Goal: Find specific page/section: Find specific page/section

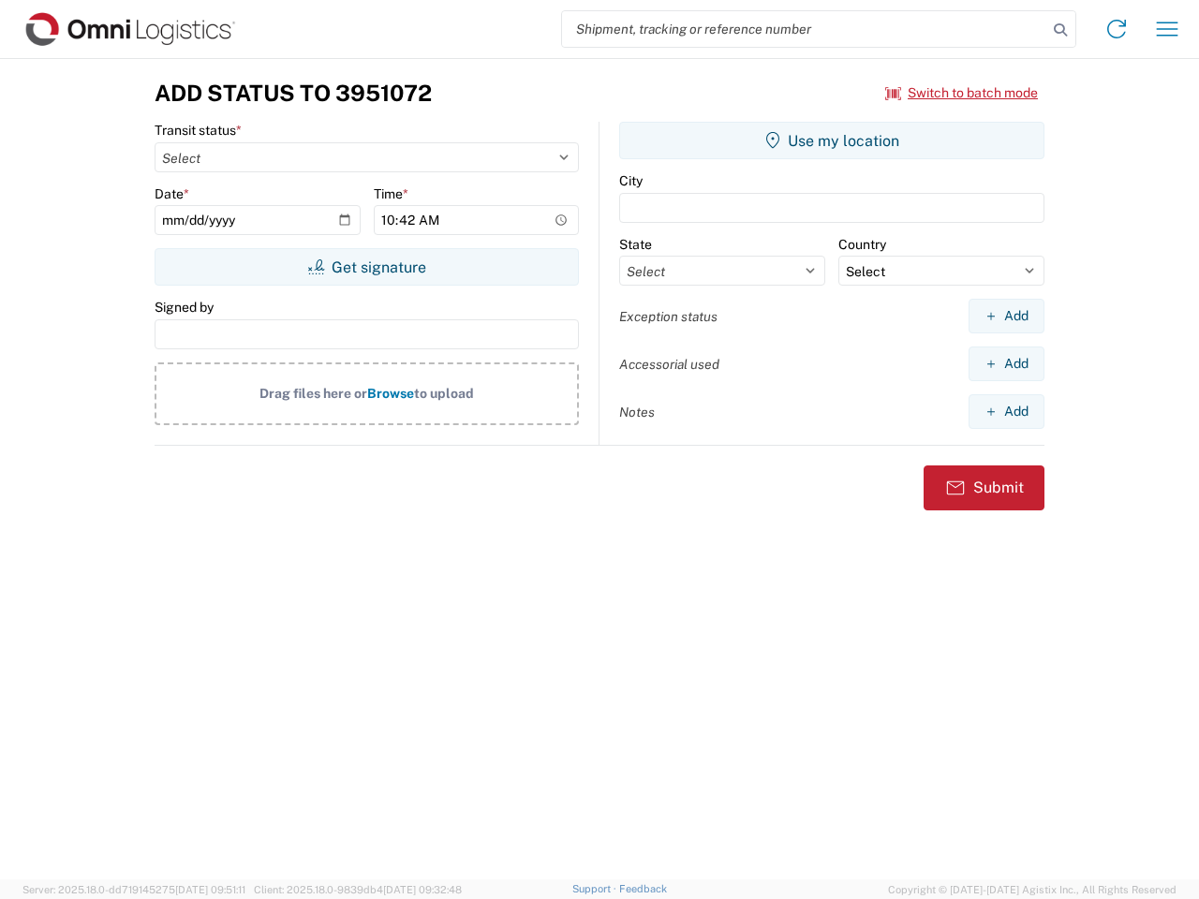
click at [804, 29] on input "search" at bounding box center [804, 29] width 485 height 36
click at [1060, 30] on icon at bounding box center [1060, 30] width 26 height 26
click at [1116, 29] on icon at bounding box center [1116, 29] width 30 height 30
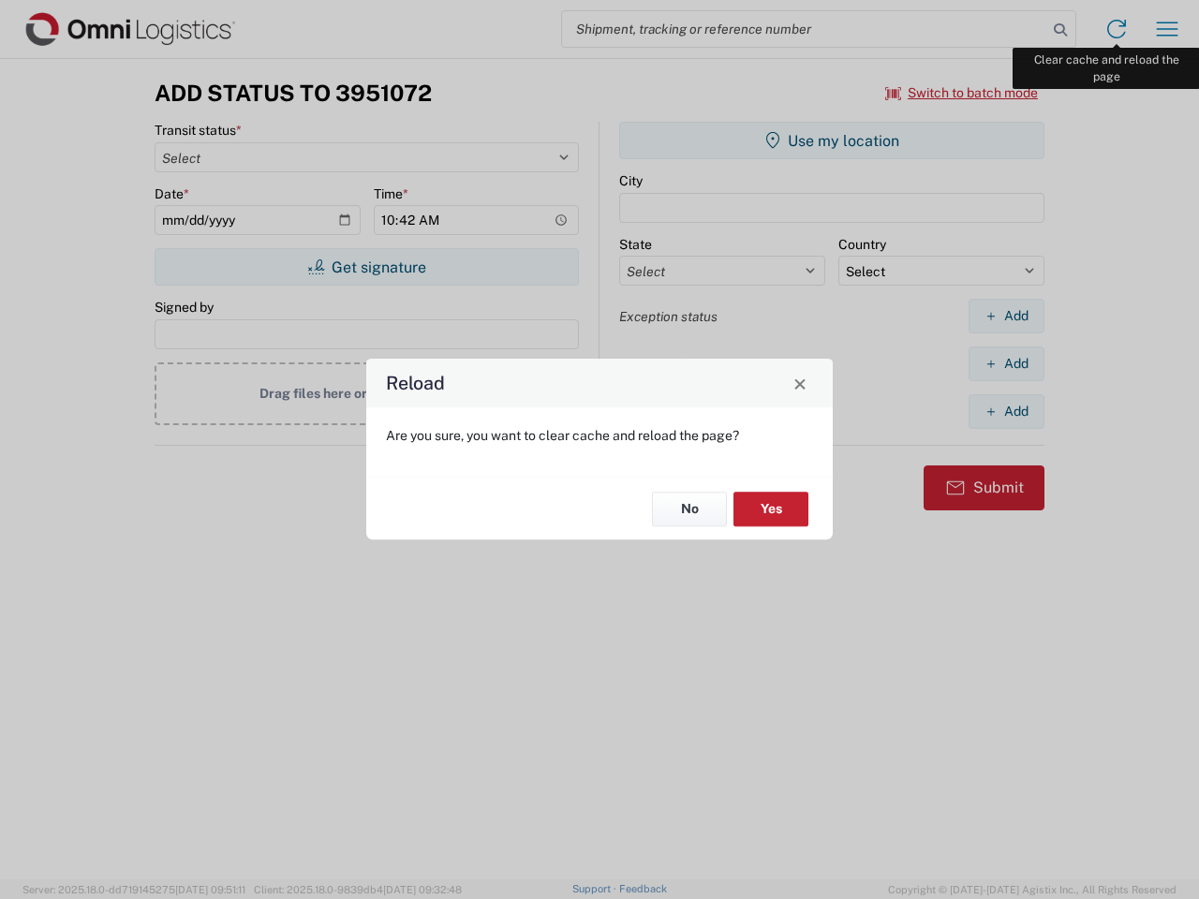
click at [1167, 29] on div "Reload Are you sure, you want to clear cache and reload the page? No Yes" at bounding box center [599, 449] width 1199 height 899
click at [962, 93] on div "Reload Are you sure, you want to clear cache and reload the page? No Yes" at bounding box center [599, 449] width 1199 height 899
click at [366, 267] on div "Reload Are you sure, you want to clear cache and reload the page? No Yes" at bounding box center [599, 449] width 1199 height 899
click at [832, 140] on div "Reload Are you sure, you want to clear cache and reload the page? No Yes" at bounding box center [599, 449] width 1199 height 899
click at [1006, 316] on div "Reload Are you sure, you want to clear cache and reload the page? No Yes" at bounding box center [599, 449] width 1199 height 899
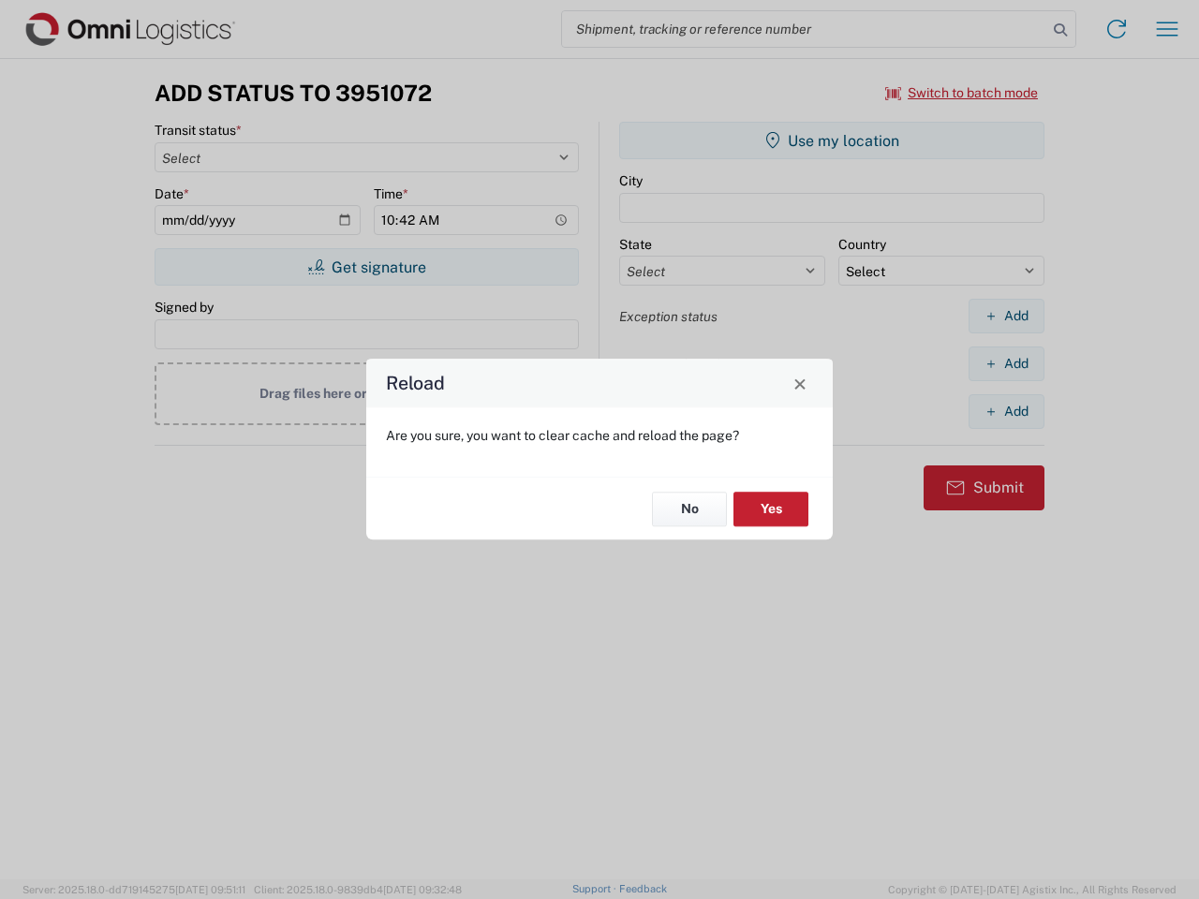
click at [1006, 363] on div "Reload Are you sure, you want to clear cache and reload the page? No Yes" at bounding box center [599, 449] width 1199 height 899
click at [1006, 411] on div "Reload Are you sure, you want to clear cache and reload the page? No Yes" at bounding box center [599, 449] width 1199 height 899
